Goal: Complete application form: Complete application form

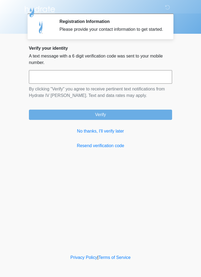
click at [112, 135] on link "No thanks, I'll verify later" at bounding box center [100, 131] width 143 height 6
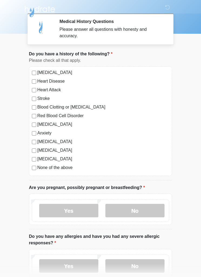
click at [41, 136] on label "Anxiety" at bounding box center [103, 133] width 132 height 6
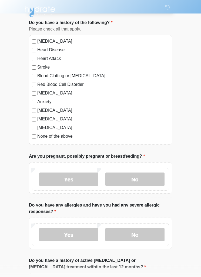
scroll to position [32, 0]
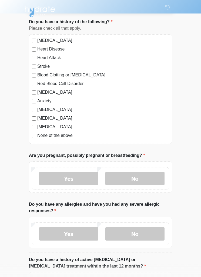
click at [141, 179] on label "No" at bounding box center [134, 179] width 59 height 14
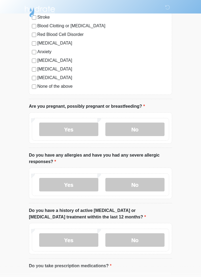
scroll to position [81, 0]
click at [76, 186] on label "Yes" at bounding box center [68, 185] width 59 height 14
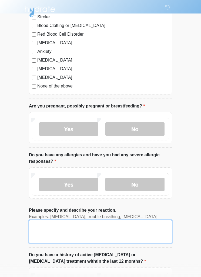
click at [92, 229] on textarea "Please specify and describe your reaction." at bounding box center [100, 231] width 143 height 23
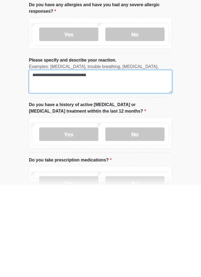
scroll to position [141, 0]
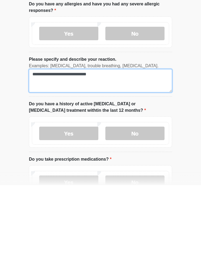
type textarea "**********"
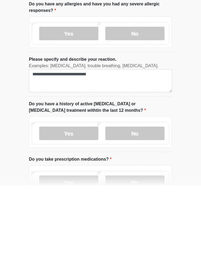
click at [151, 219] on label "No" at bounding box center [134, 226] width 59 height 14
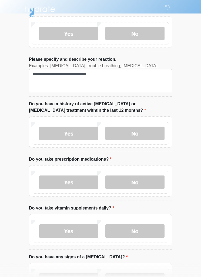
click at [57, 184] on label "Yes" at bounding box center [68, 183] width 59 height 14
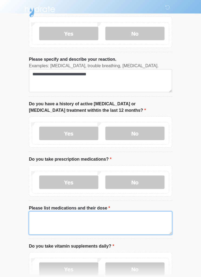
click at [148, 224] on textarea "Please list medications and their dose" at bounding box center [100, 223] width 143 height 23
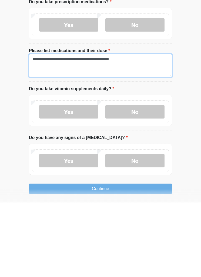
scroll to position [317, 0]
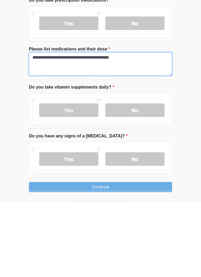
type textarea "**********"
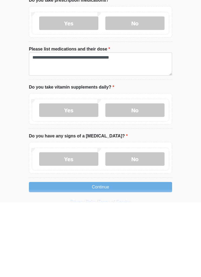
click at [48, 178] on label "Yes" at bounding box center [68, 185] width 59 height 14
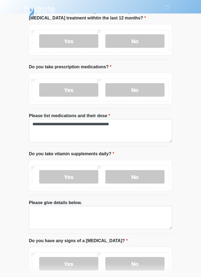
scroll to position [355, 0]
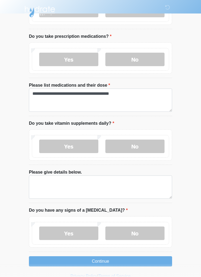
click at [156, 233] on label "No" at bounding box center [134, 234] width 59 height 14
click at [146, 261] on button "Continue" at bounding box center [100, 261] width 143 height 10
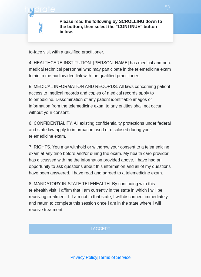
scroll to position [151, 0]
click at [147, 228] on button "I ACCEPT" at bounding box center [100, 229] width 143 height 10
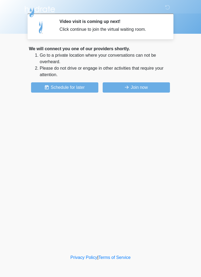
click at [119, 88] on button "Join now" at bounding box center [136, 87] width 67 height 10
